Goal: Task Accomplishment & Management: Use online tool/utility

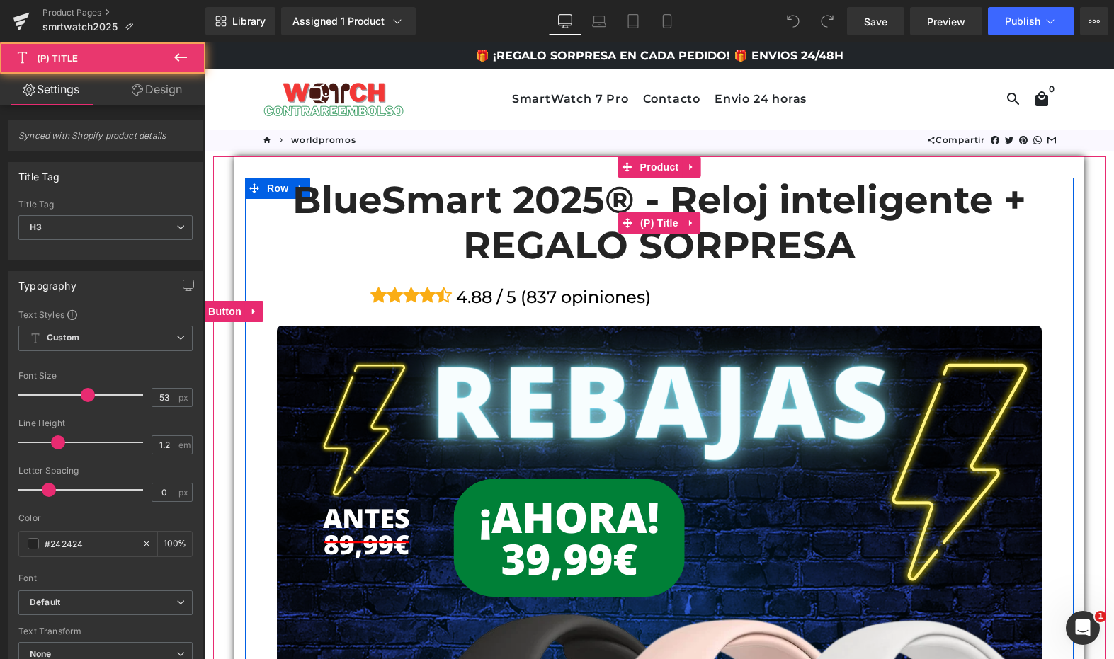
click at [279, 191] on link "BlueSmart 2025® - Reloj inteligente + REGALO SORPRESA" at bounding box center [659, 223] width 828 height 90
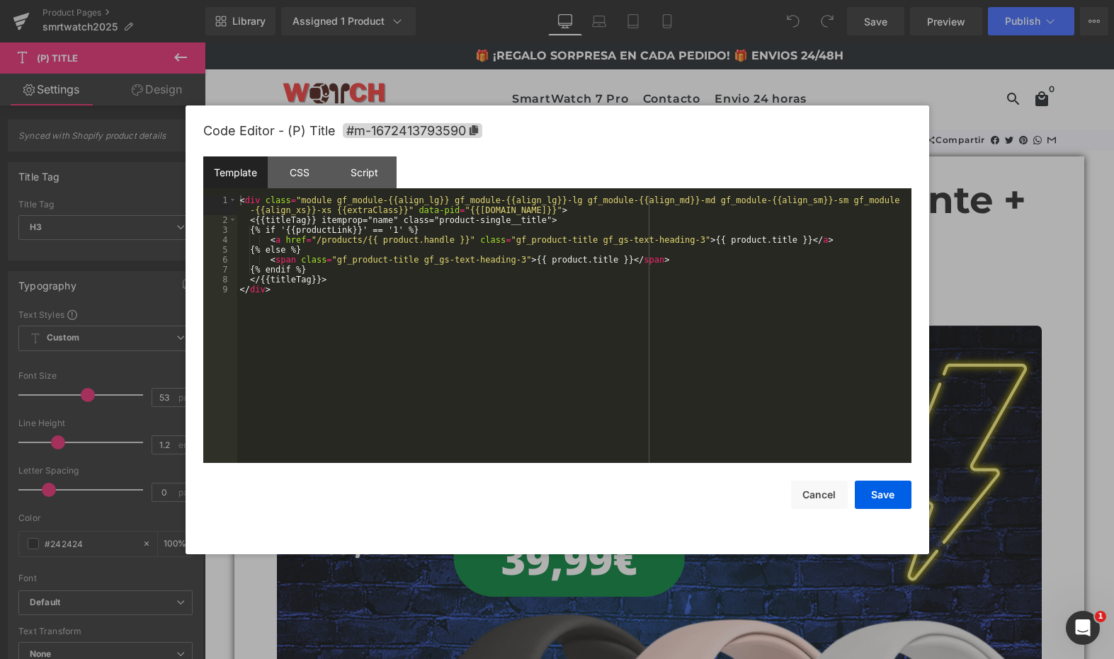
click at [292, 0] on div "You are previewing how the will restyle your page. You can not edit Elements in…" at bounding box center [557, 0] width 1114 height 0
click at [434, 319] on div "< div class = "module gf_module-{{align_lg}} gf_module-{{align_lg}}-lg gf_modul…" at bounding box center [574, 343] width 674 height 297
click at [816, 494] on button "Cancel" at bounding box center [819, 495] width 57 height 28
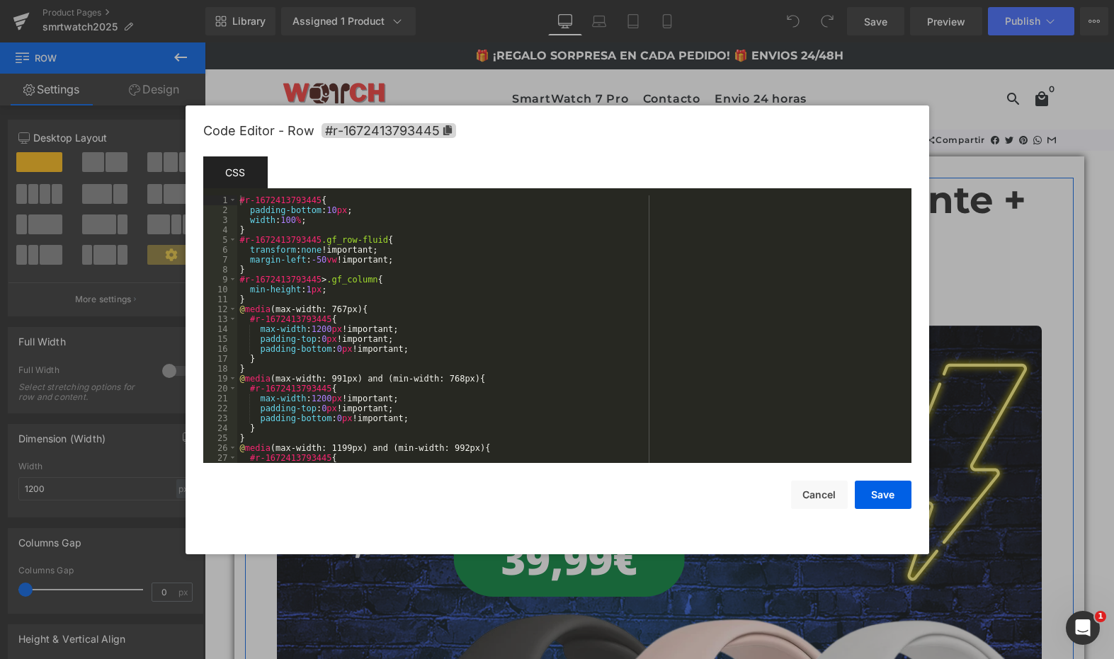
click at [454, 0] on div "You are previewing how the will restyle your page. You can not edit Elements in…" at bounding box center [557, 0] width 1114 height 0
click at [605, 306] on div "#r-1672413793445 { padding-bottom : 10 px ; width : 100 % ; } #r-1672413793445 …" at bounding box center [571, 338] width 668 height 287
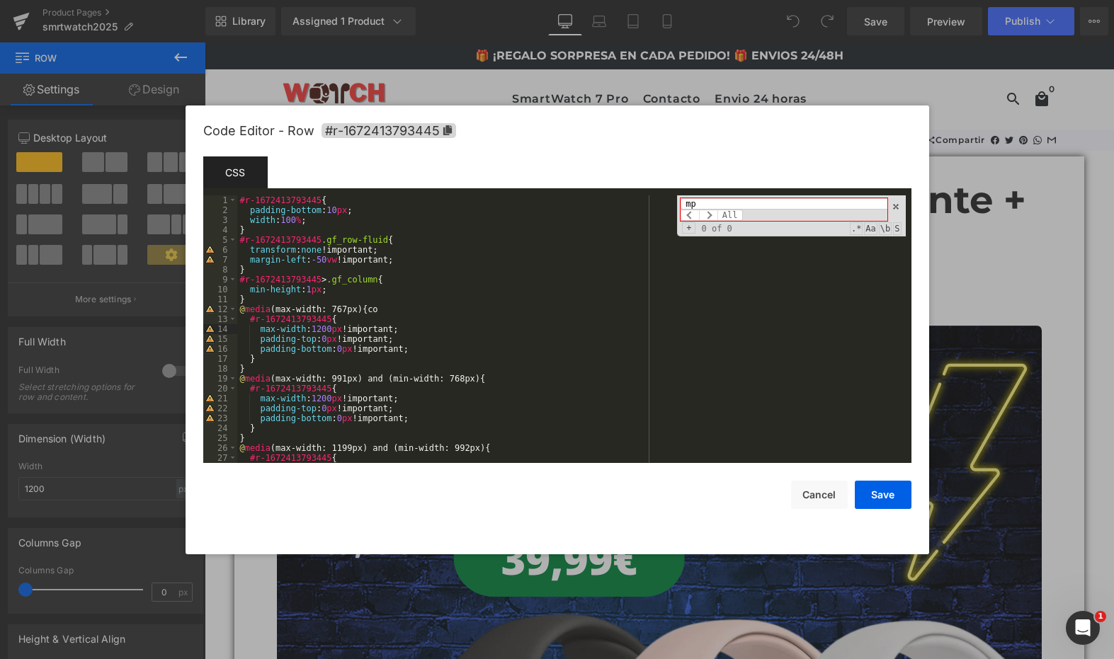
type input "m"
type input "compr"
click at [809, 493] on button "Cancel" at bounding box center [819, 495] width 57 height 28
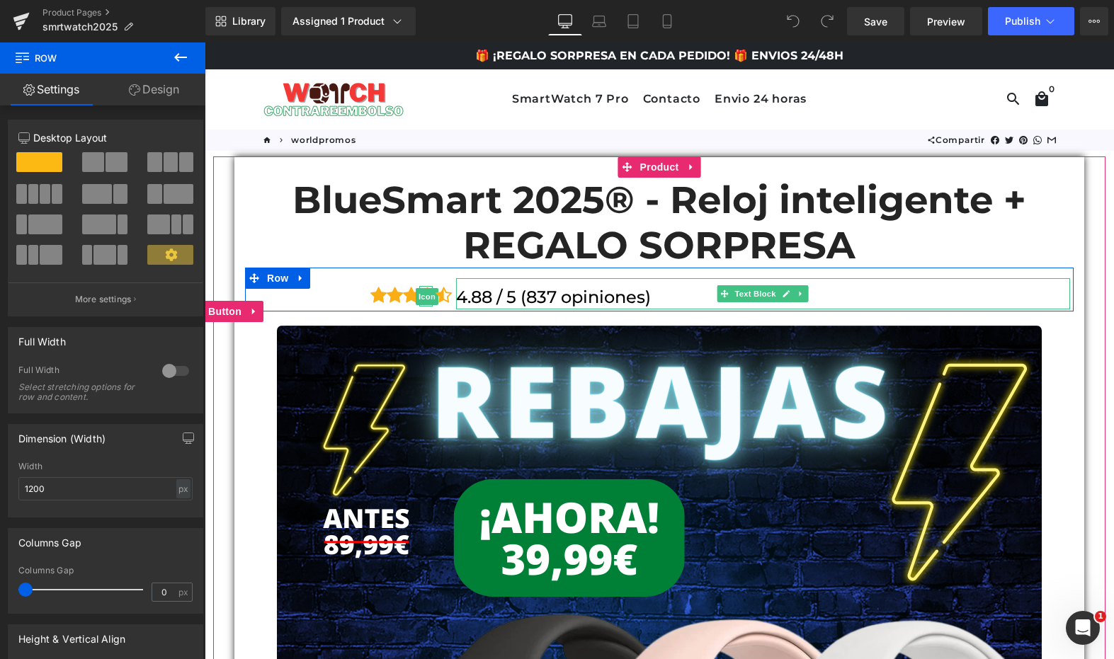
click at [675, 301] on p "4.88 / 5 (837 opiniones)" at bounding box center [763, 297] width 614 height 24
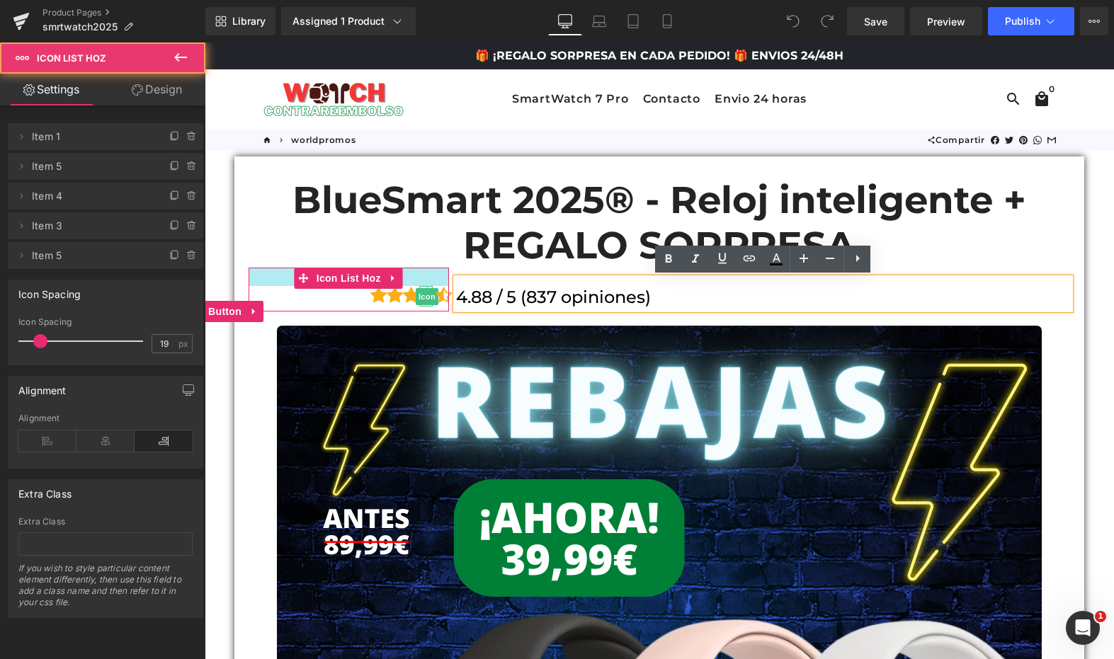
click at [406, 269] on div "Icon Icon Icon Icon Icon Icon List Hoz" at bounding box center [348, 290] width 200 height 44
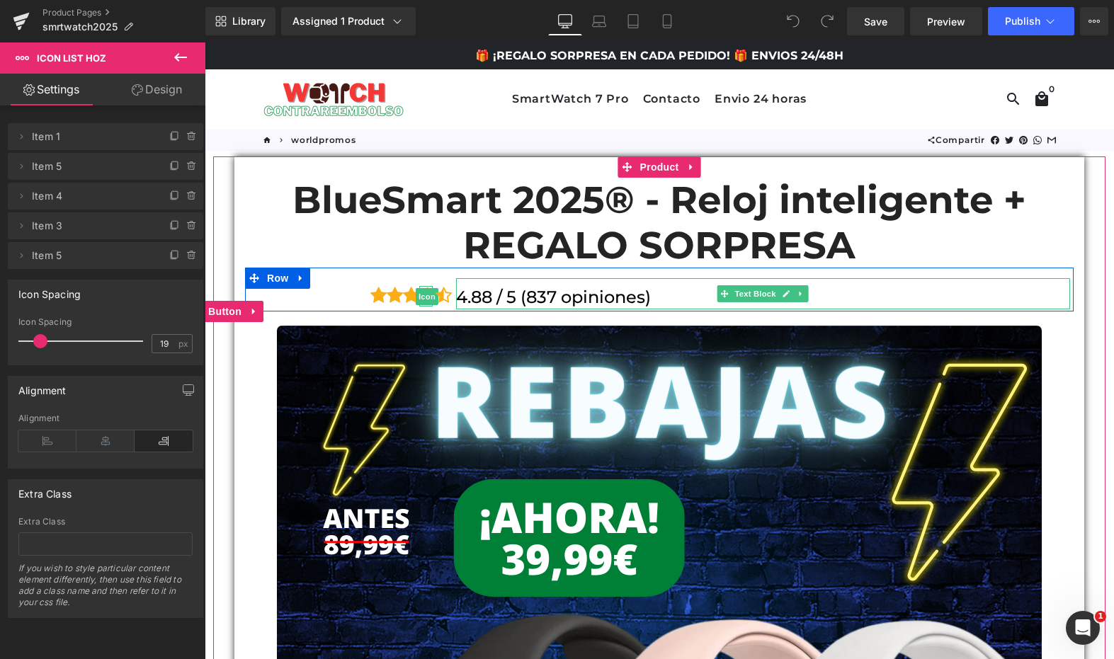
click at [801, 271] on div "4.88 / 5 (837 opiniones) Text Block" at bounding box center [763, 289] width 622 height 42
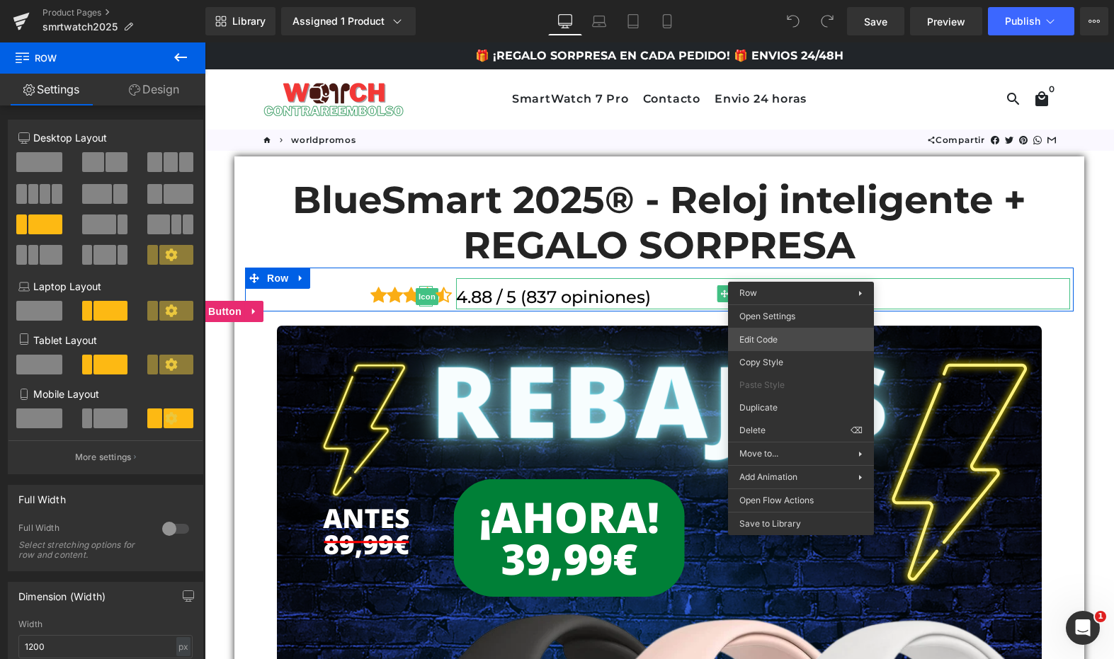
click at [802, 0] on div "You are previewing how the will restyle your page. You can not edit Elements in…" at bounding box center [557, 0] width 1114 height 0
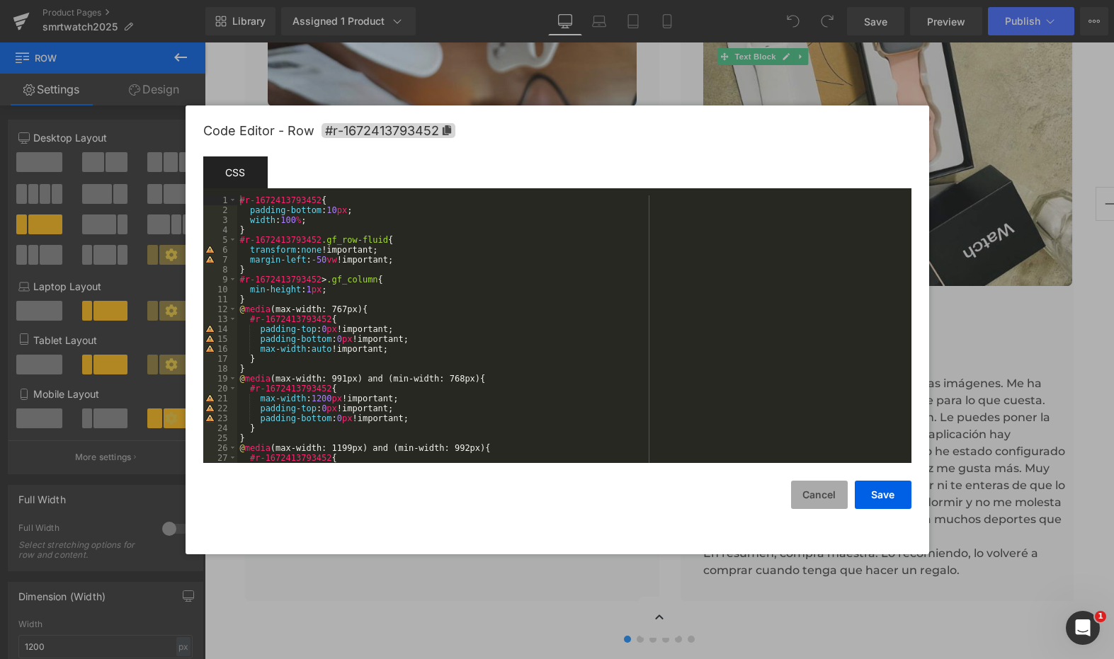
click at [821, 506] on button "Cancel" at bounding box center [819, 495] width 57 height 28
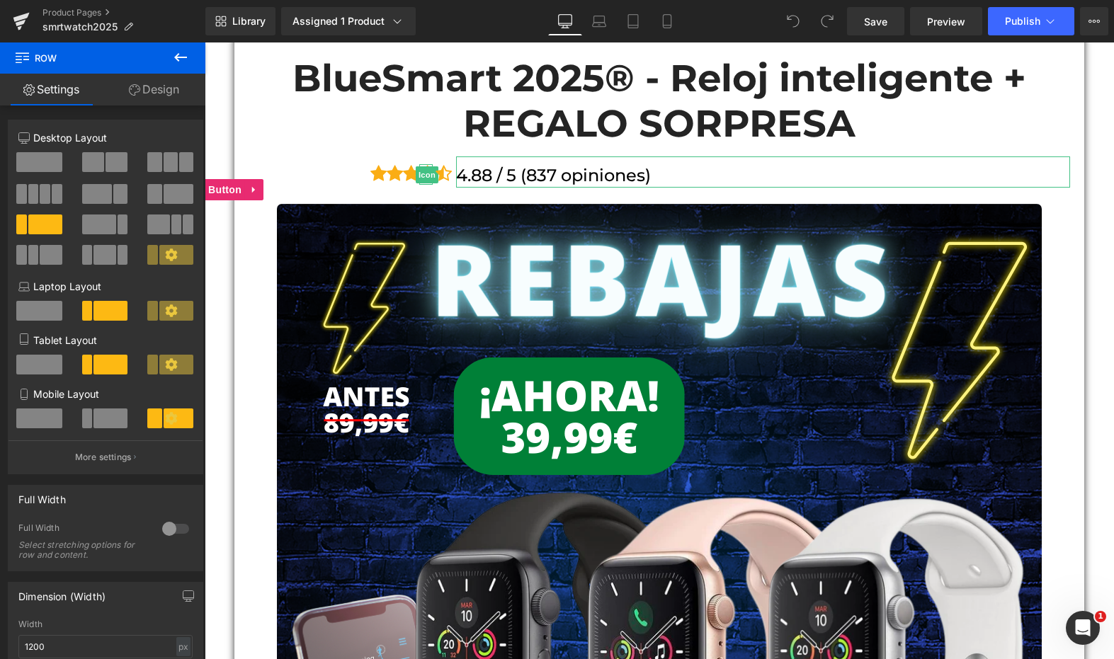
scroll to position [107, 0]
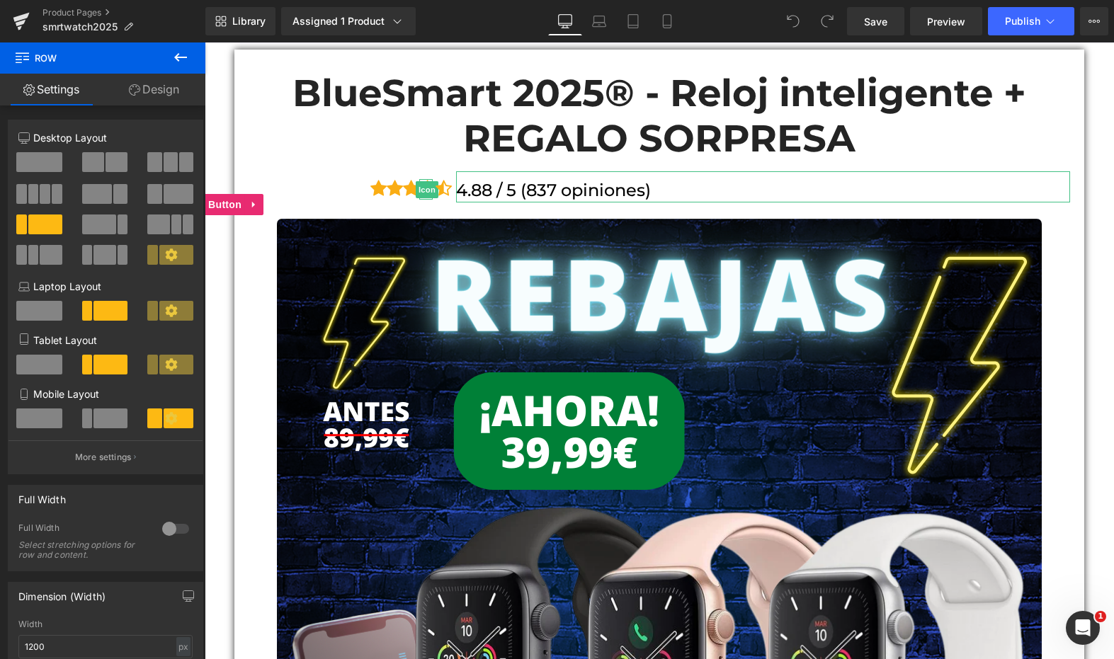
click at [180, 56] on icon at bounding box center [180, 57] width 17 height 17
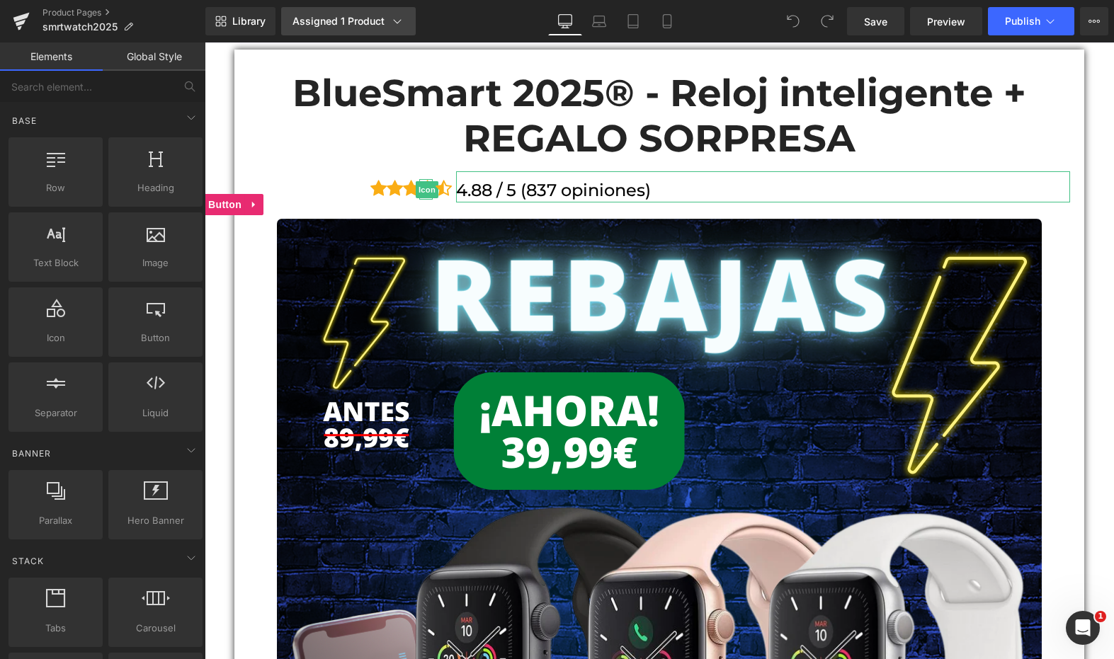
click at [404, 26] on link "Assigned 1 Product" at bounding box center [348, 21] width 135 height 28
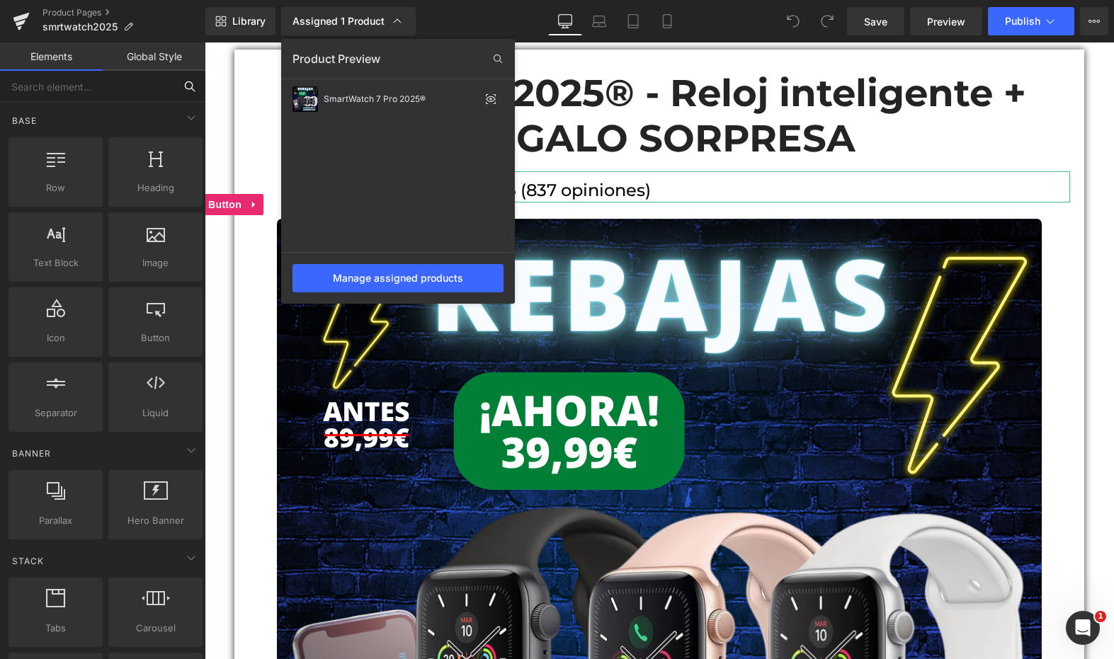
click at [97, 88] on input "text" at bounding box center [87, 86] width 174 height 31
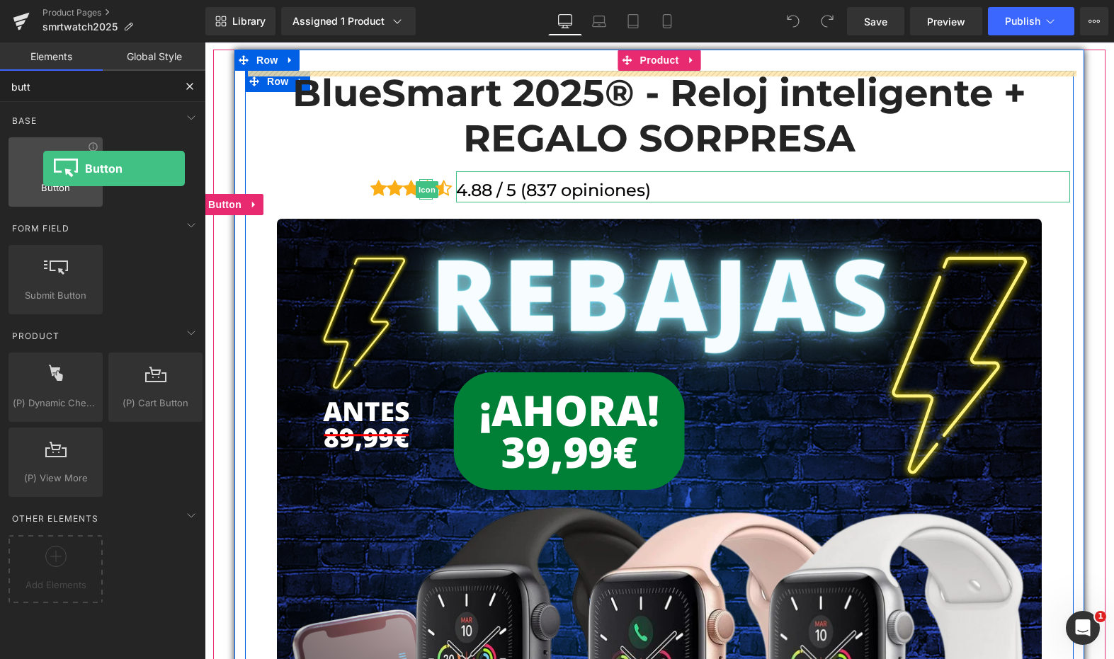
drag, startPoint x: 74, startPoint y: 202, endPoint x: 43, endPoint y: 168, distance: 45.6
click at [43, 168] on div "Button button, call to action, cta" at bounding box center [55, 171] width 94 height 69
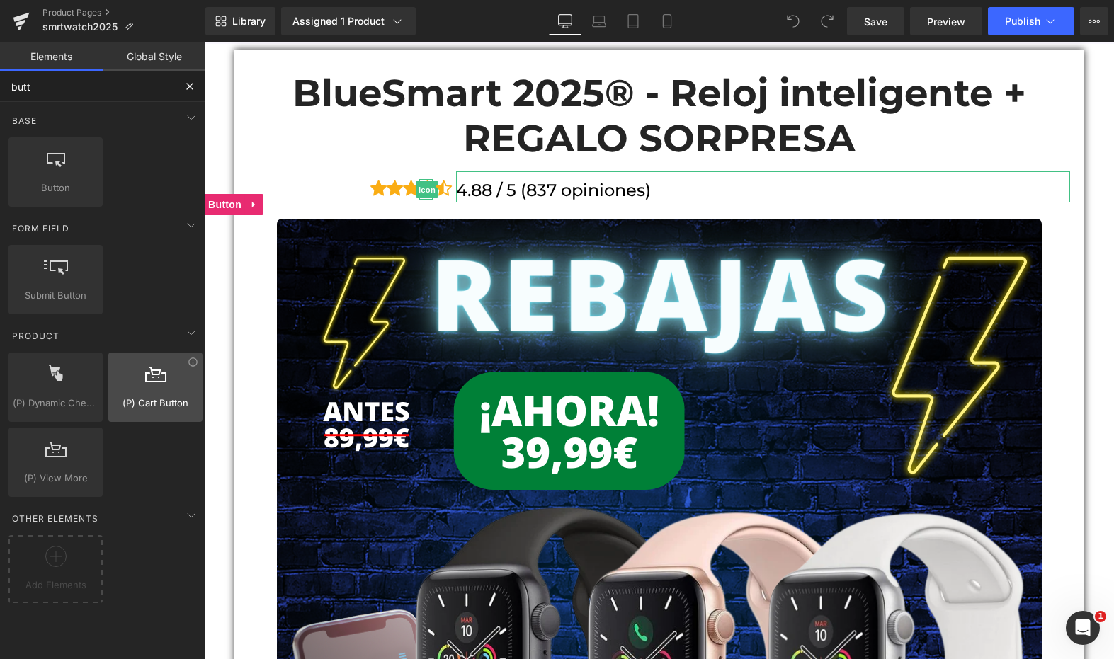
click at [172, 388] on div at bounding box center [156, 380] width 86 height 32
click at [188, 363] on icon at bounding box center [193, 362] width 11 height 11
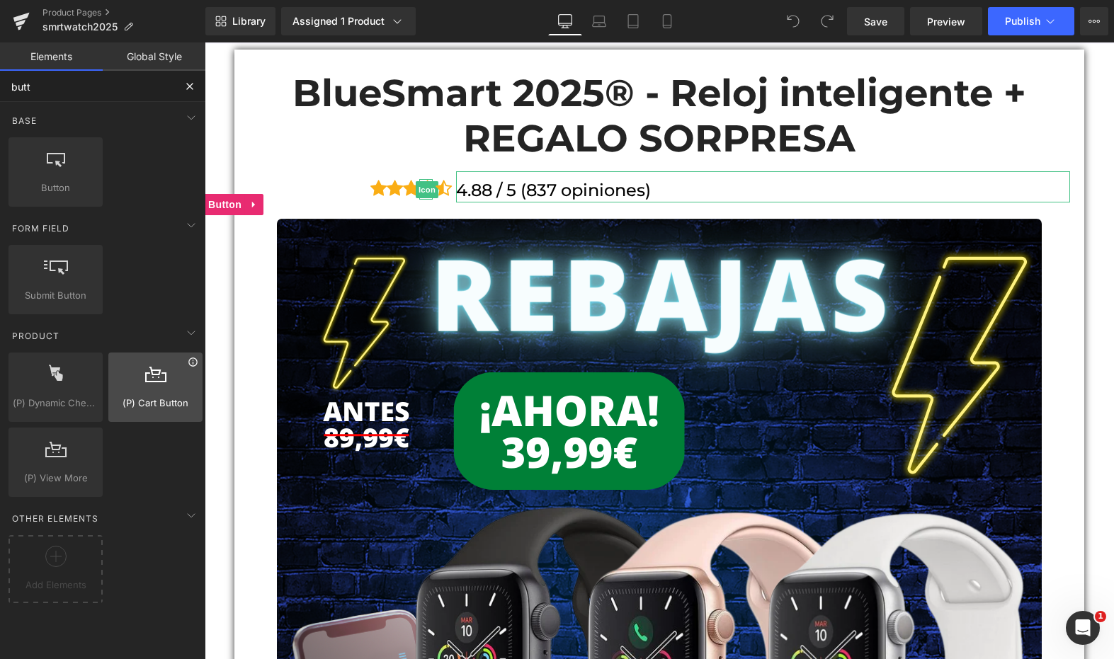
click at [188, 363] on icon at bounding box center [193, 362] width 11 height 11
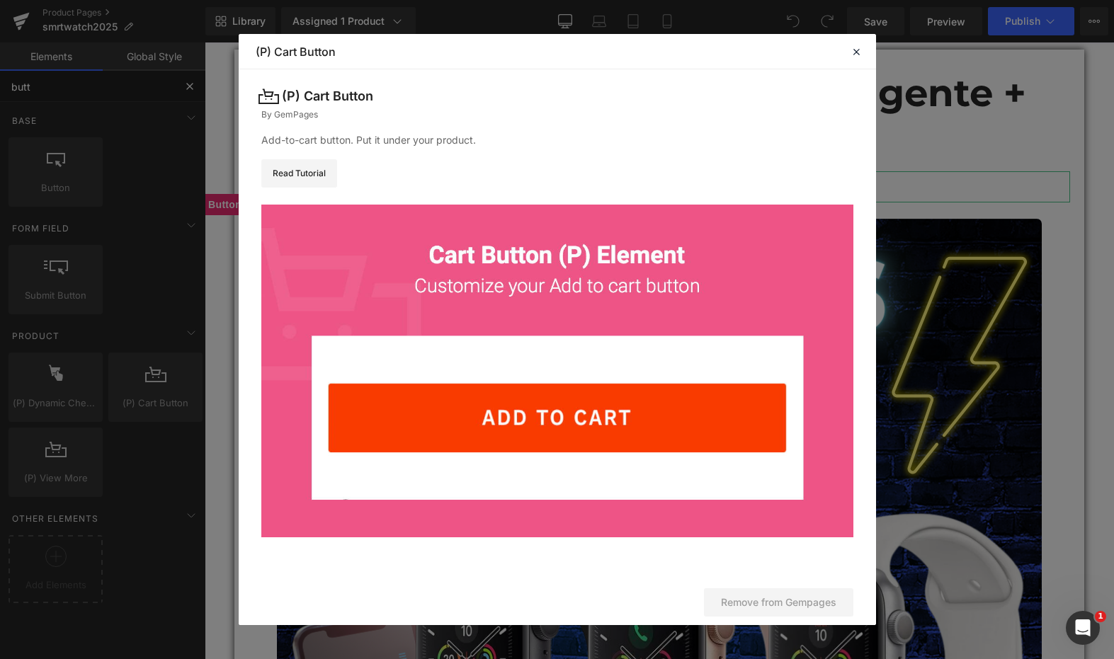
type input "butt"
drag, startPoint x: 261, startPoint y: 141, endPoint x: 319, endPoint y: 142, distance: 57.3
click at [319, 142] on div "Add-to-cart button. Put it under your product." at bounding box center [557, 140] width 592 height 16
copy div "Add-to-cart"
click at [759, 594] on button "Remove from Gempages" at bounding box center [778, 602] width 149 height 28
